Goal: Information Seeking & Learning: Understand process/instructions

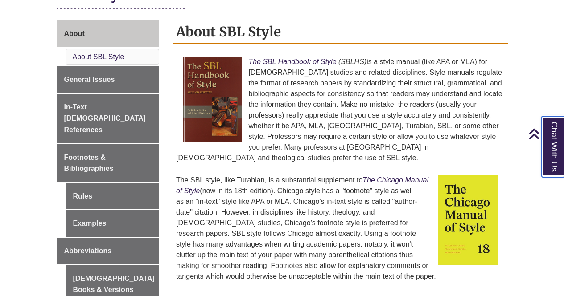
scroll to position [229, 0]
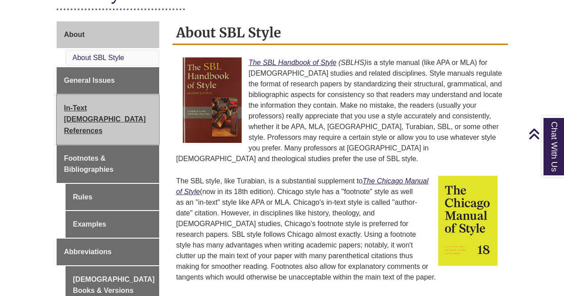
click at [98, 115] on span "In-Text [DEMOGRAPHIC_DATA] References" at bounding box center [105, 119] width 82 height 30
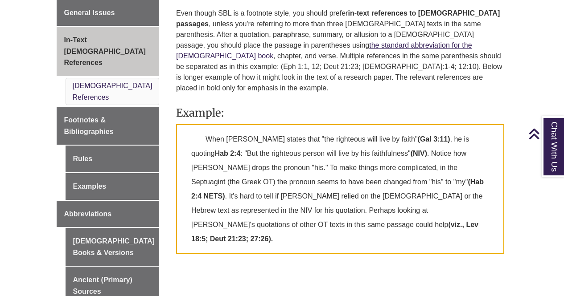
scroll to position [290, 0]
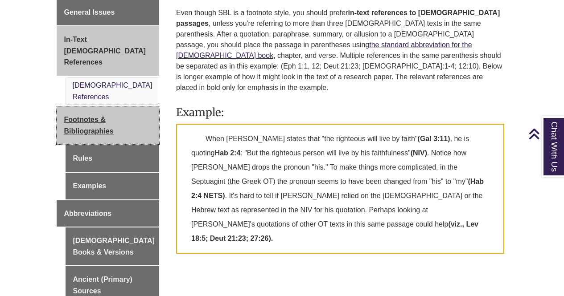
click at [100, 116] on span "Footnotes & Bibliographies" at bounding box center [88, 125] width 49 height 19
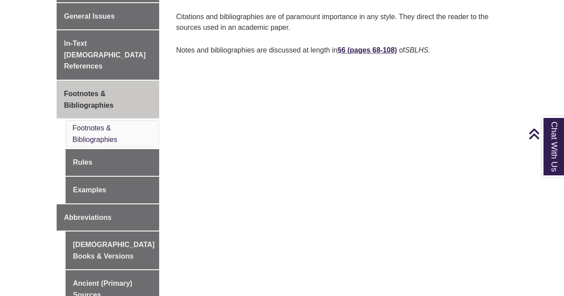
scroll to position [276, 0]
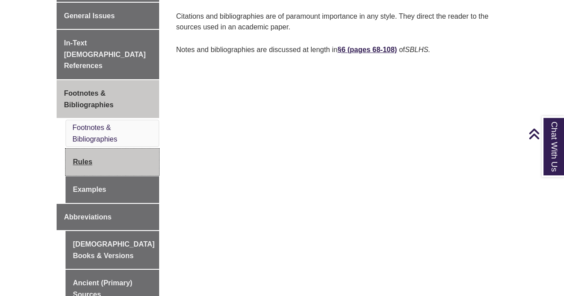
click at [86, 152] on link "Rules" at bounding box center [113, 162] width 94 height 27
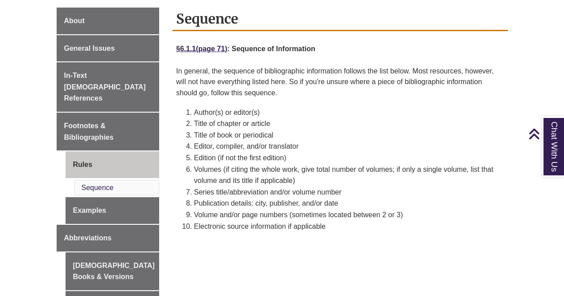
scroll to position [243, 0]
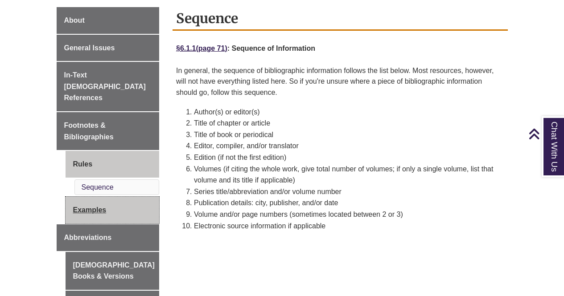
click at [89, 197] on link "Examples" at bounding box center [113, 210] width 94 height 27
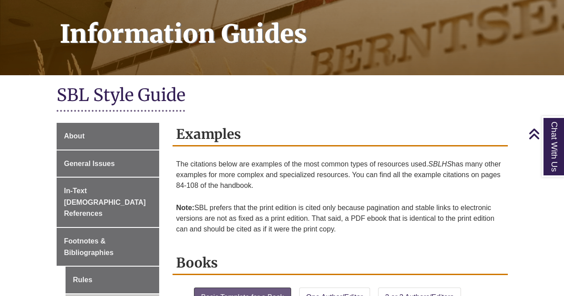
scroll to position [126, 0]
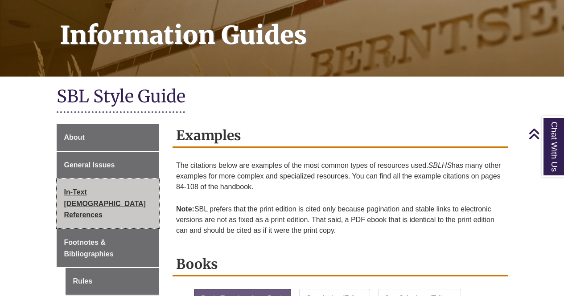
click at [104, 196] on span "In-Text [DEMOGRAPHIC_DATA] References" at bounding box center [105, 204] width 82 height 30
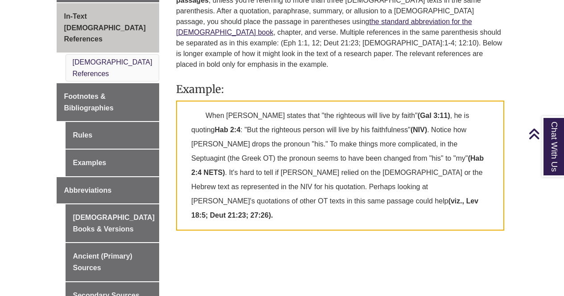
scroll to position [312, 0]
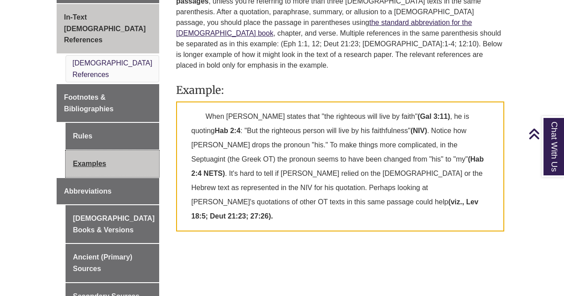
click at [104, 151] on link "Examples" at bounding box center [113, 164] width 94 height 27
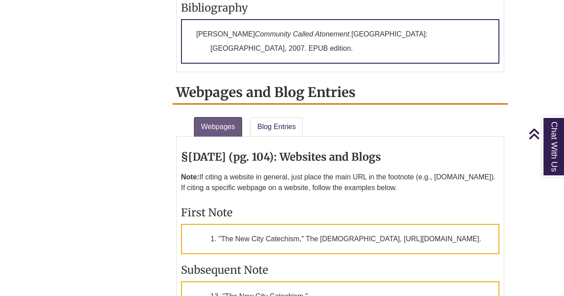
scroll to position [2065, 0]
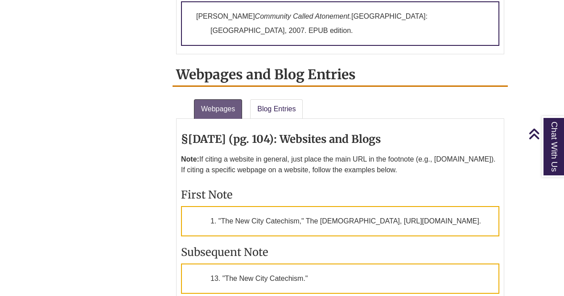
click at [344, 241] on div "§[DATE] (pg. 104): Websites and Blogs Note: If citing a website in general, jus…" at bounding box center [340, 239] width 318 height 232
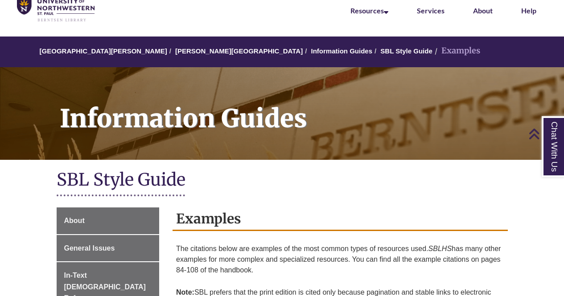
scroll to position [0, 0]
